Goal: Navigation & Orientation: Understand site structure

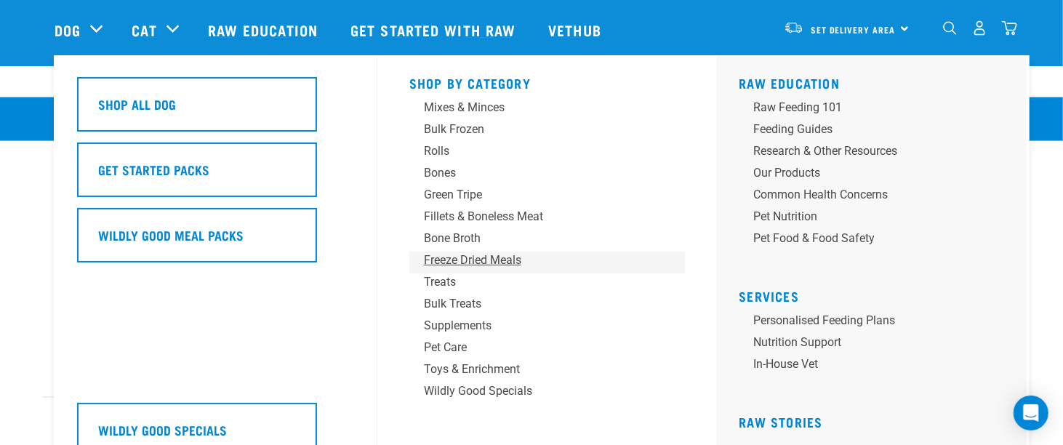
scroll to position [1383, 0]
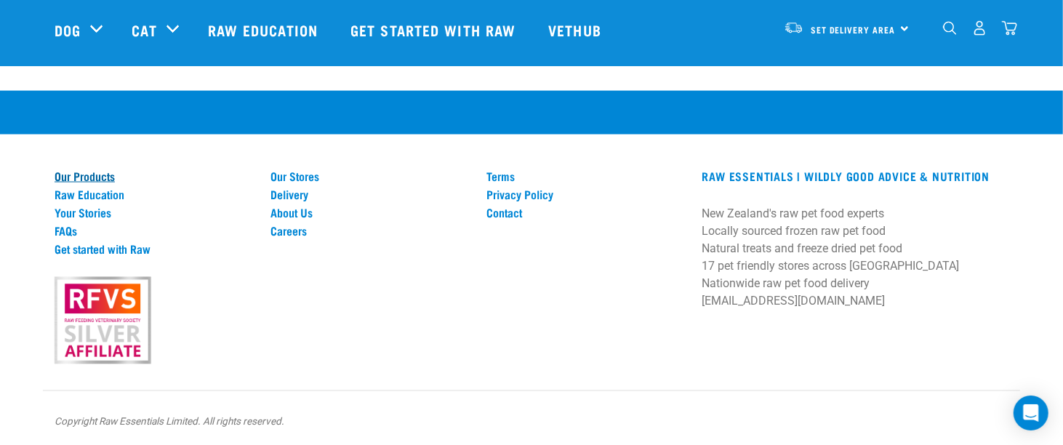
click at [89, 174] on link "Our Products" at bounding box center [154, 175] width 199 height 13
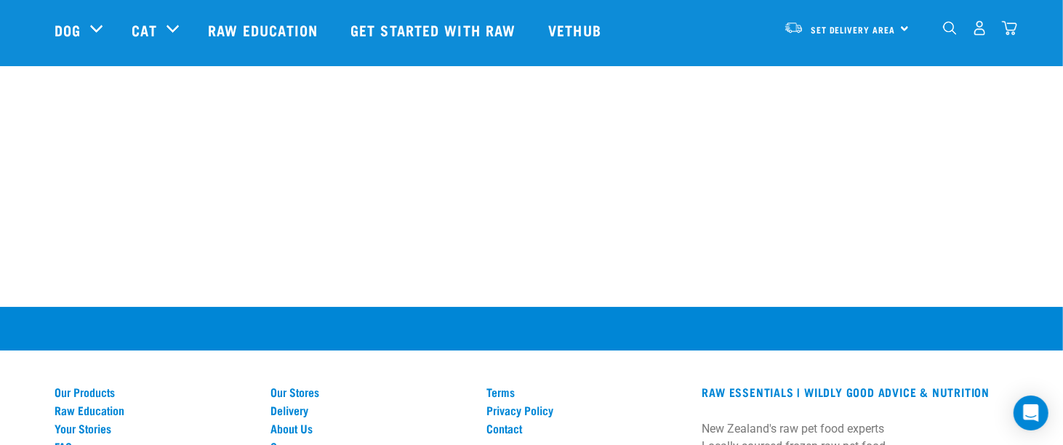
scroll to position [2982, 0]
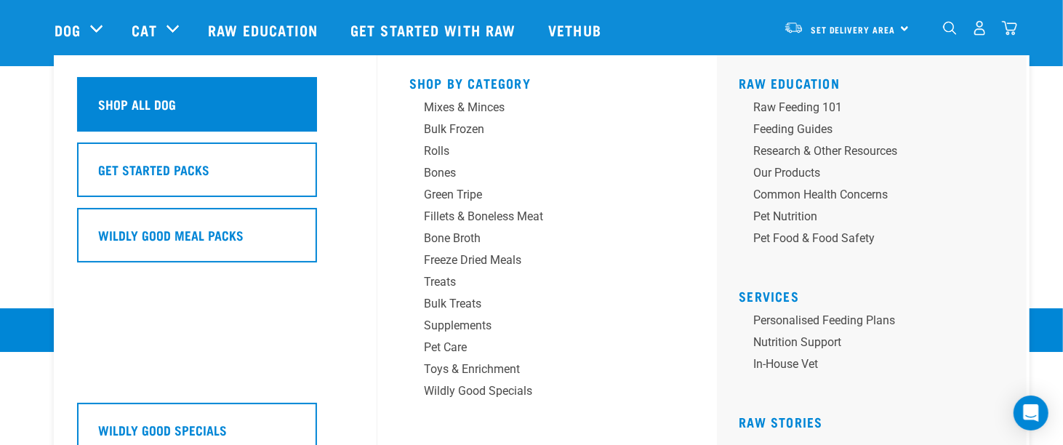
click at [111, 97] on h5 "Shop All Dog" at bounding box center [137, 104] width 78 height 19
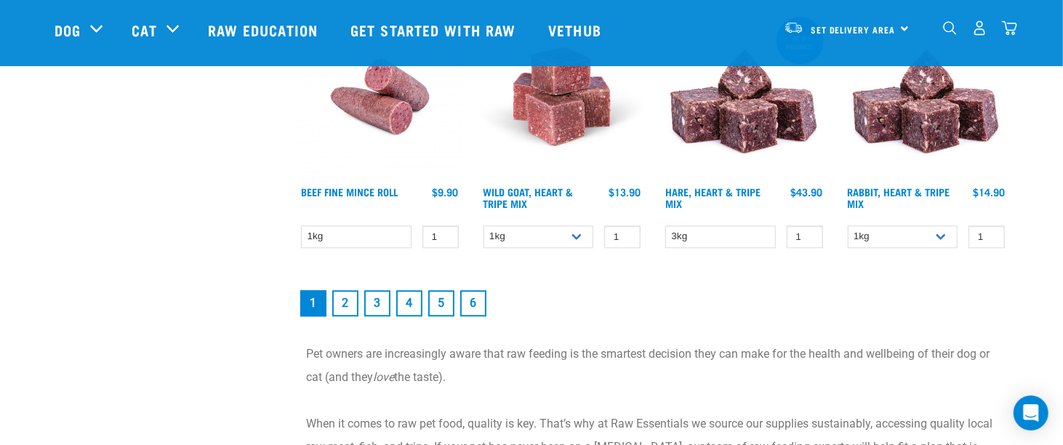
scroll to position [2182, 0]
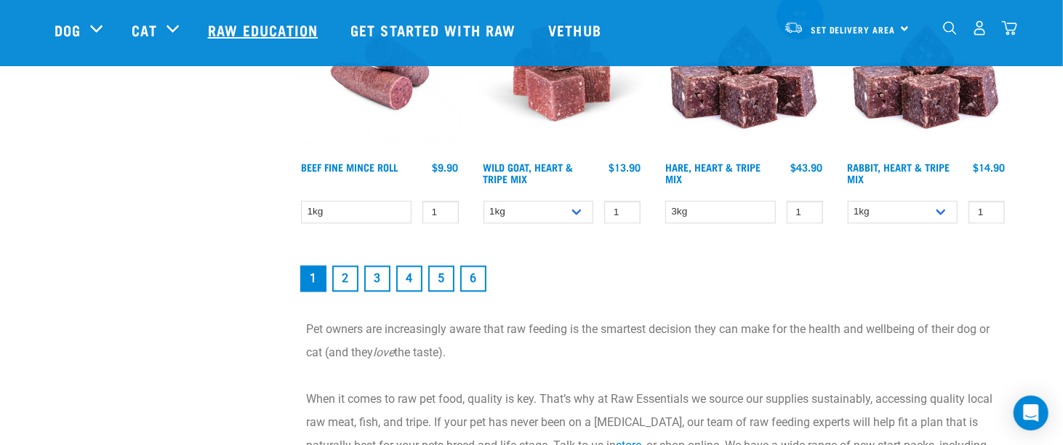
click at [269, 27] on link "Raw Education" at bounding box center [264, 30] width 143 height 58
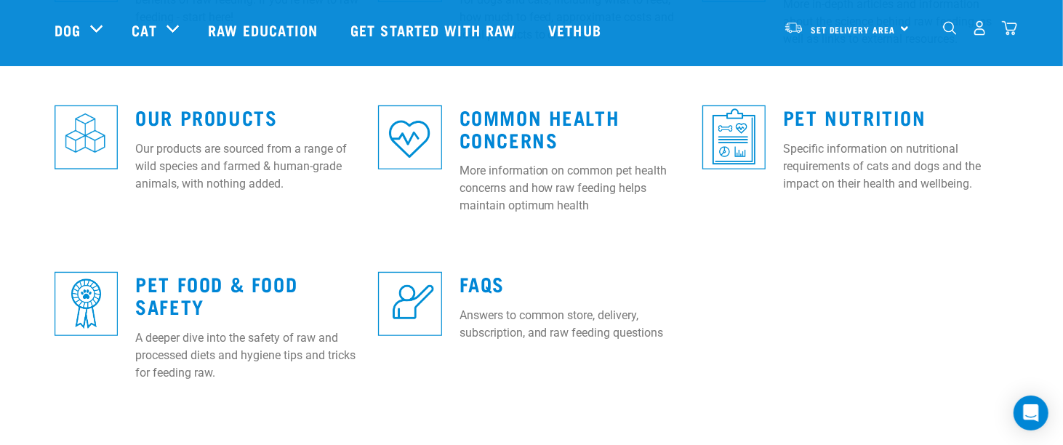
scroll to position [582, 0]
